Goal: Information Seeking & Learning: Learn about a topic

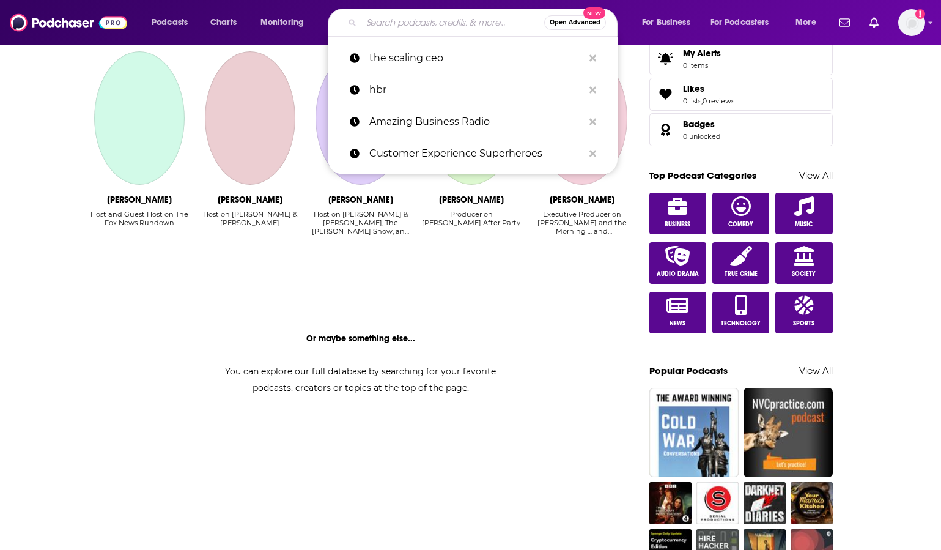
click at [378, 20] on input "Search podcasts, credits, & more..." at bounding box center [452, 23] width 183 height 20
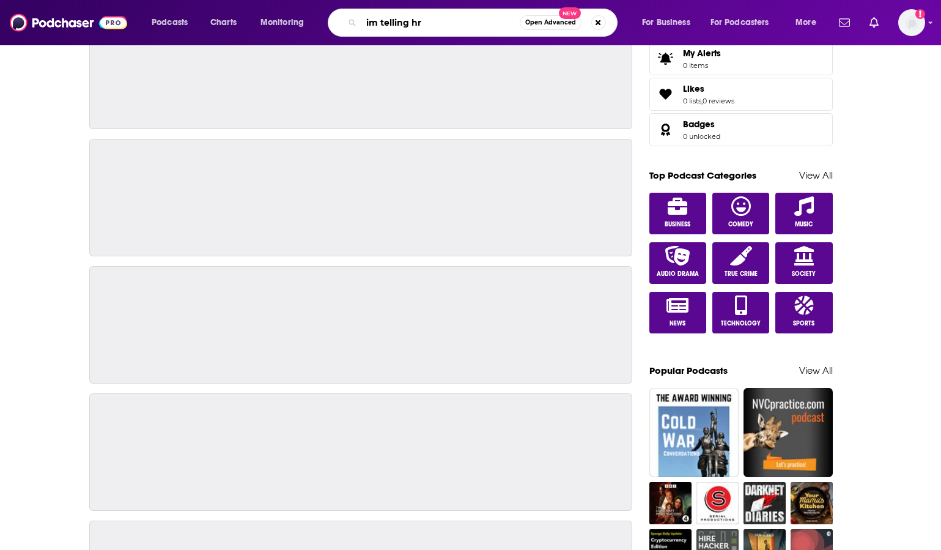
type input "im telling hr"
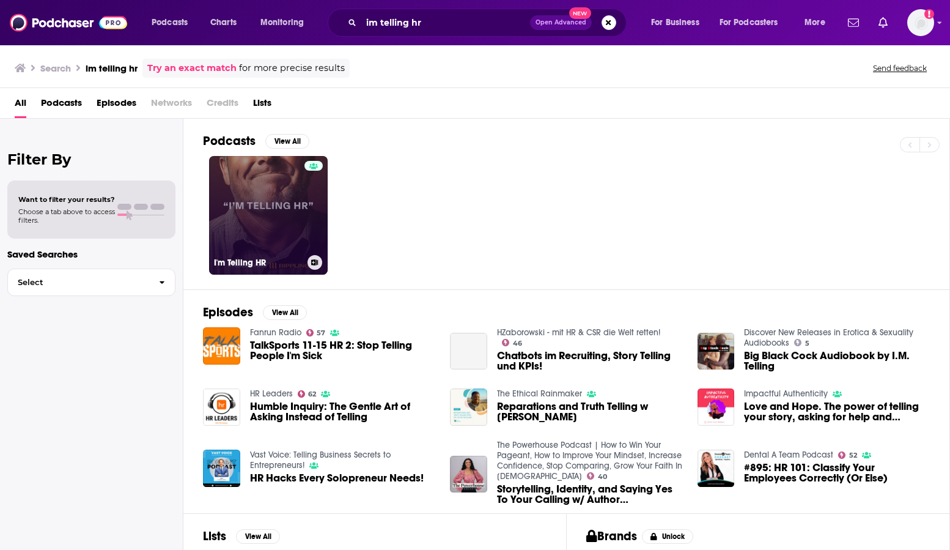
click at [289, 232] on link "I'm Telling HR" at bounding box center [268, 215] width 119 height 119
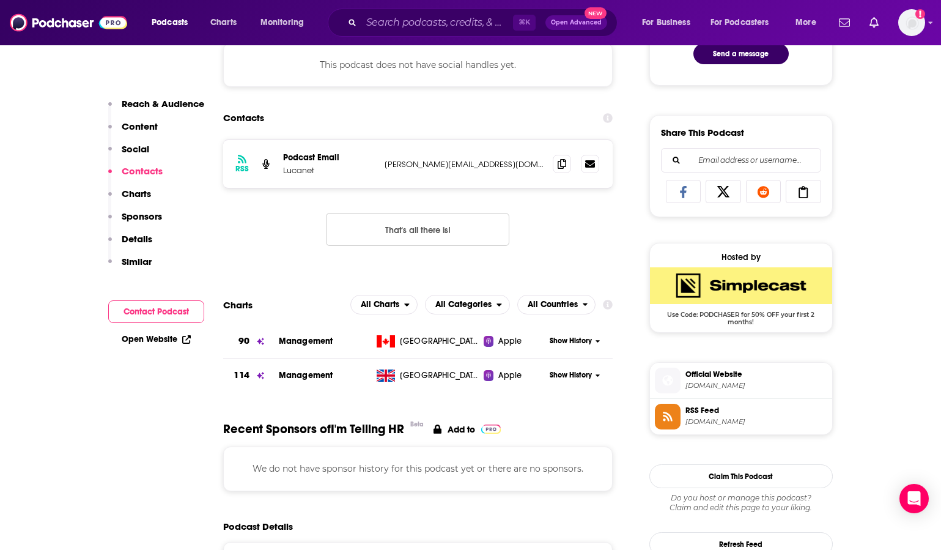
scroll to position [1006, 0]
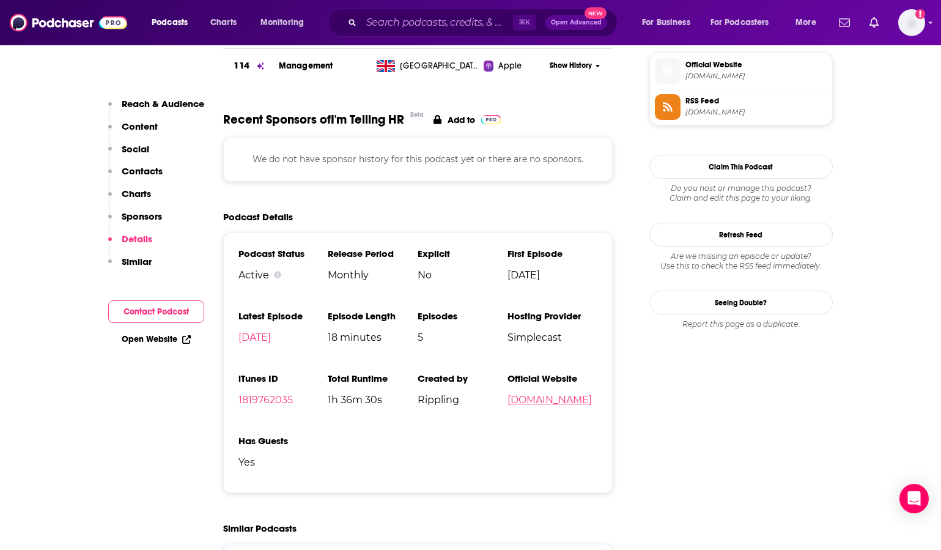
click at [544, 405] on link "[DOMAIN_NAME]" at bounding box center [550, 400] width 84 height 12
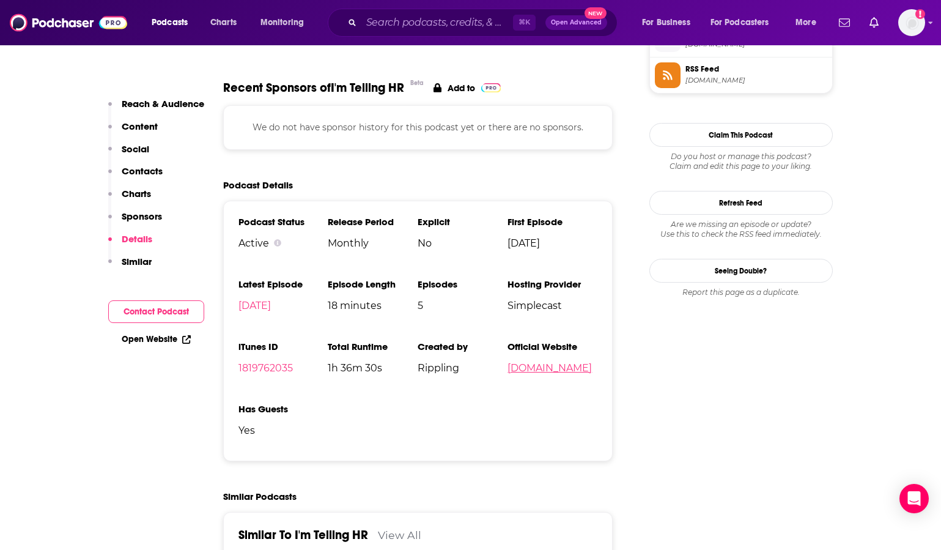
scroll to position [1046, 0]
